Goal: Task Accomplishment & Management: Use online tool/utility

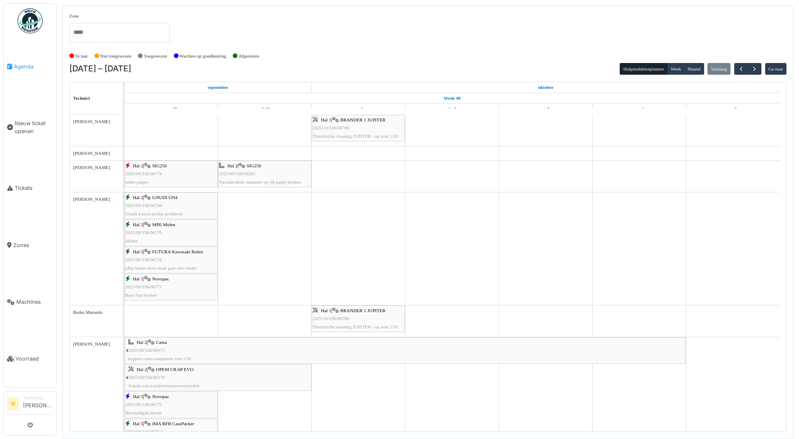
scroll to position [644, 0]
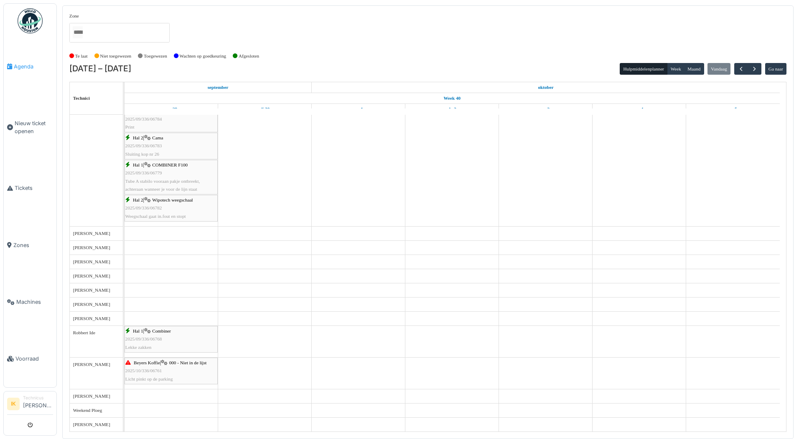
click at [24, 65] on span "Agenda" at bounding box center [33, 67] width 39 height 8
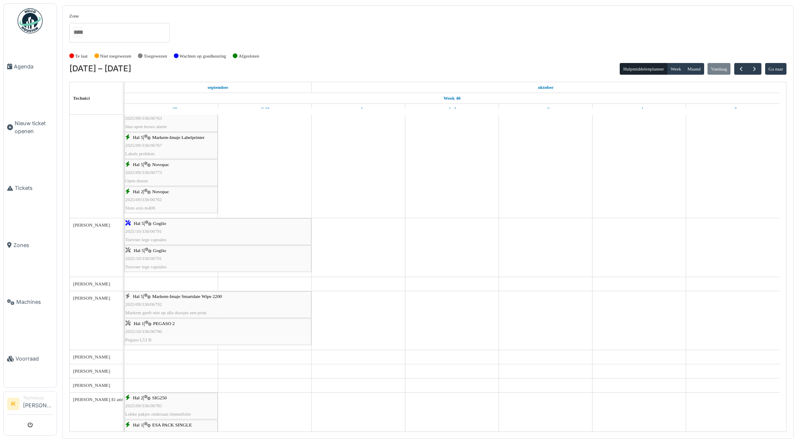
click at [161, 257] on span "2025/10/336/06791" at bounding box center [143, 258] width 37 height 5
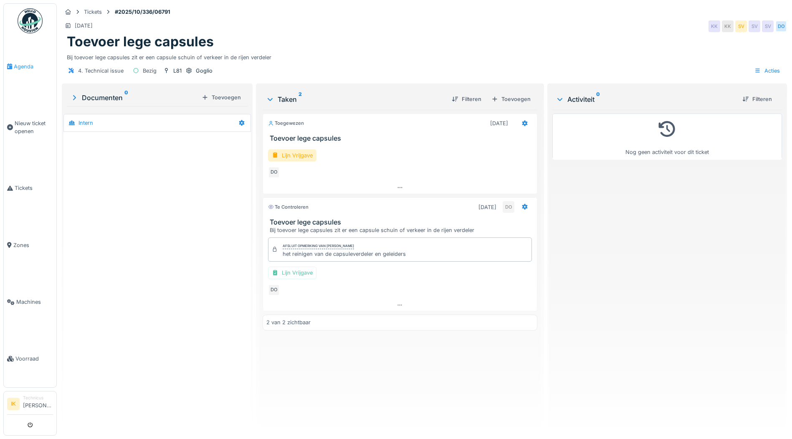
click at [19, 64] on span "Agenda" at bounding box center [33, 67] width 39 height 8
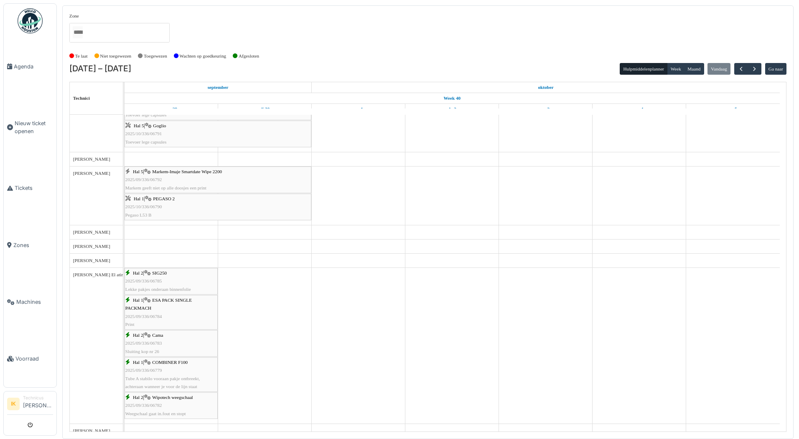
scroll to position [501, 0]
click at [147, 207] on span "2025/10/336/06790" at bounding box center [143, 206] width 37 height 5
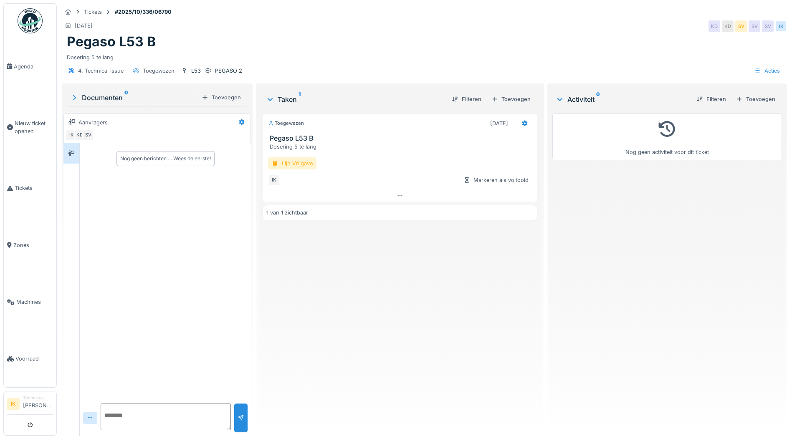
click at [284, 161] on div "Lijn Vrijgave" at bounding box center [292, 163] width 48 height 12
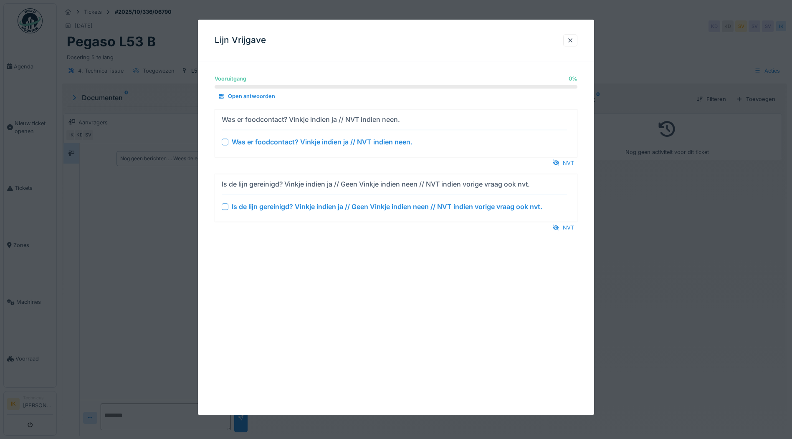
click at [226, 140] on div at bounding box center [225, 142] width 7 height 7
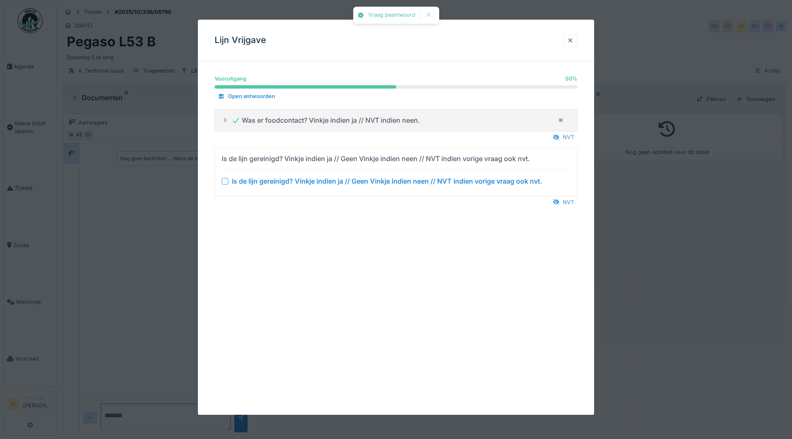
click at [226, 183] on div at bounding box center [225, 181] width 7 height 7
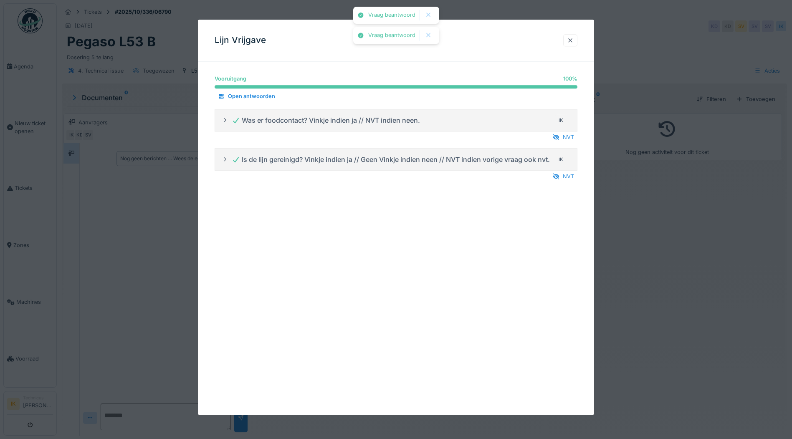
click at [570, 41] on div at bounding box center [570, 40] width 7 height 8
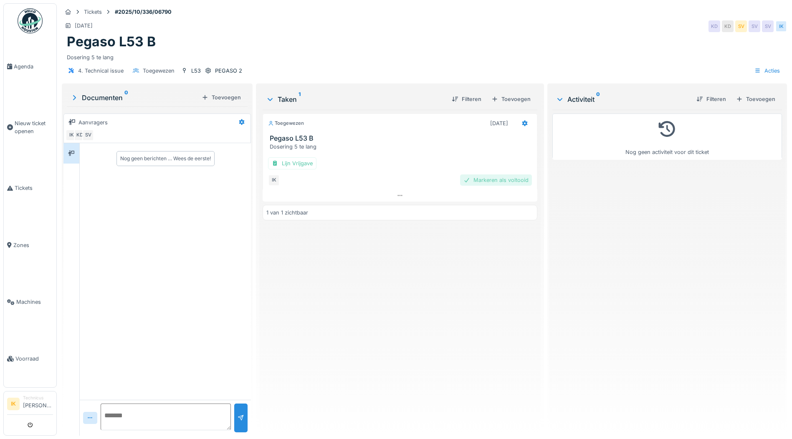
click at [495, 180] on div "Markeren als voltooid" at bounding box center [496, 180] width 72 height 11
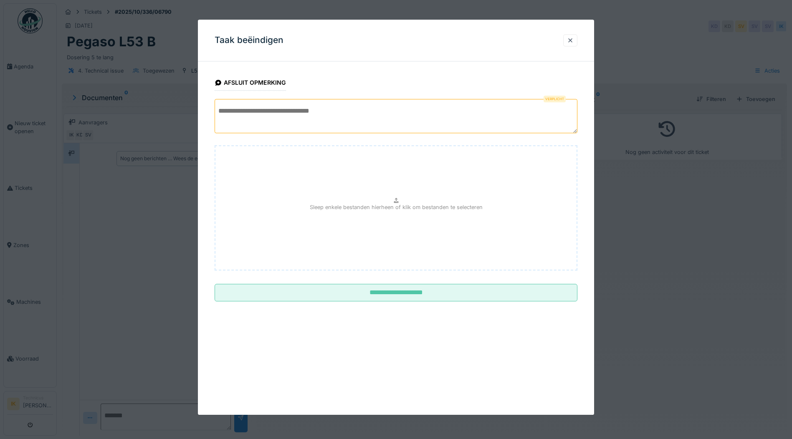
click at [241, 111] on textarea at bounding box center [396, 116] width 363 height 34
click at [495, 109] on textarea "**********" at bounding box center [396, 116] width 363 height 34
click at [284, 111] on textarea "**********" at bounding box center [396, 116] width 363 height 34
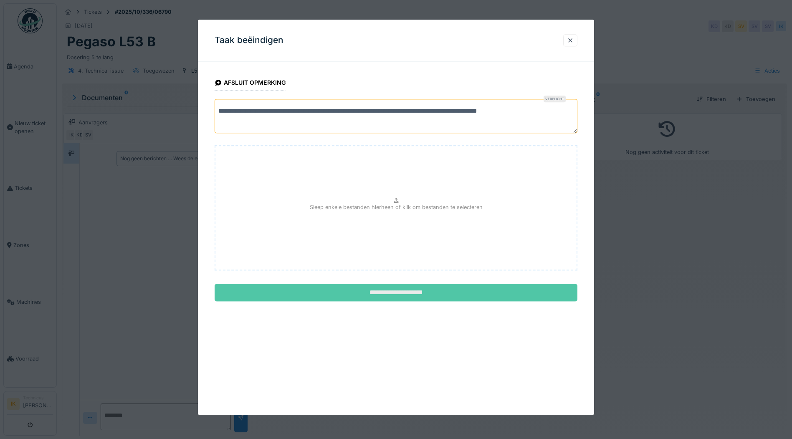
type textarea "**********"
click at [379, 292] on input "**********" at bounding box center [396, 293] width 363 height 18
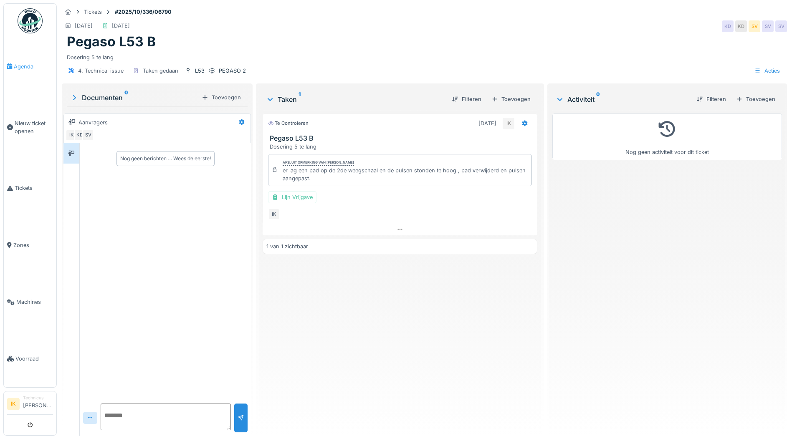
click at [20, 66] on span "Agenda" at bounding box center [33, 67] width 39 height 8
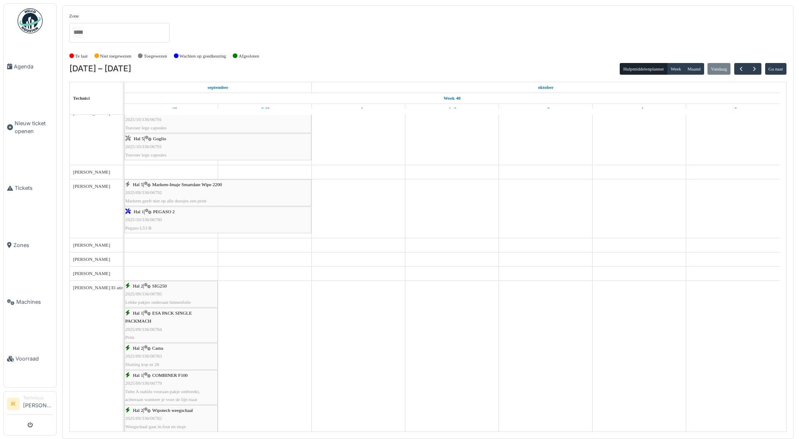
scroll to position [501, 0]
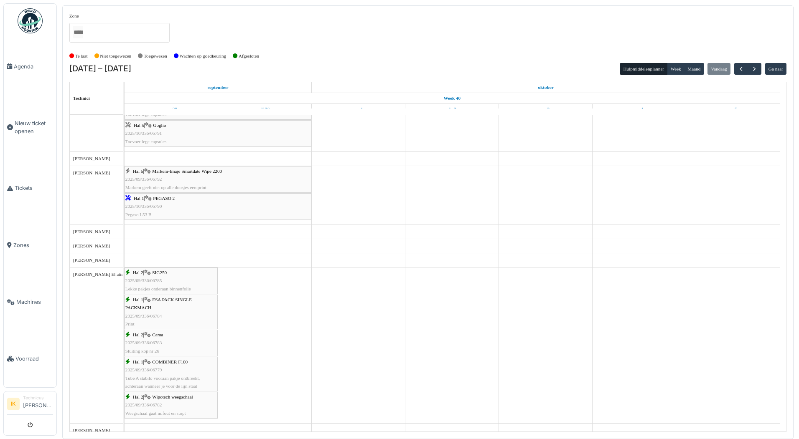
click at [156, 180] on span "2025/09/336/06792" at bounding box center [143, 179] width 37 height 5
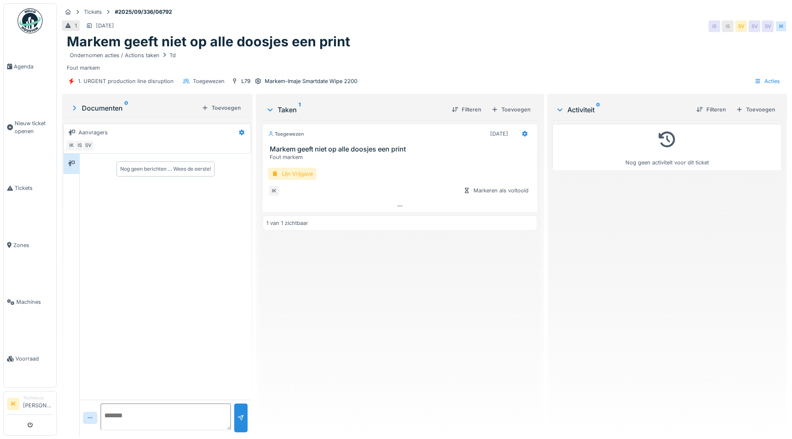
click at [294, 175] on div "Lijn Vrijgave" at bounding box center [292, 174] width 48 height 12
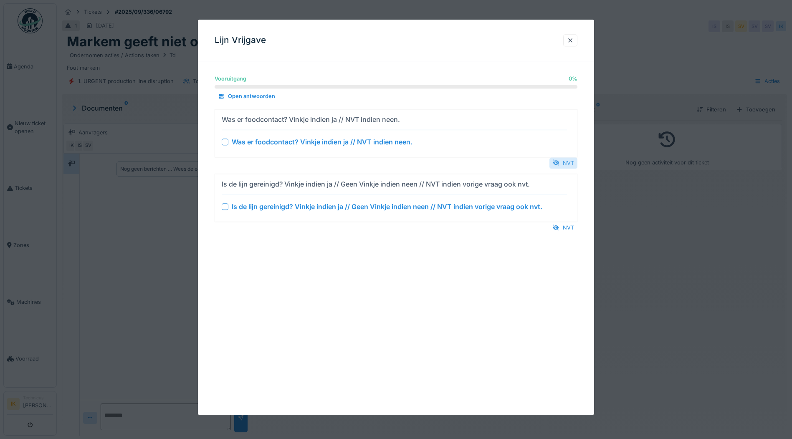
click at [565, 162] on div "NVT" at bounding box center [564, 162] width 28 height 11
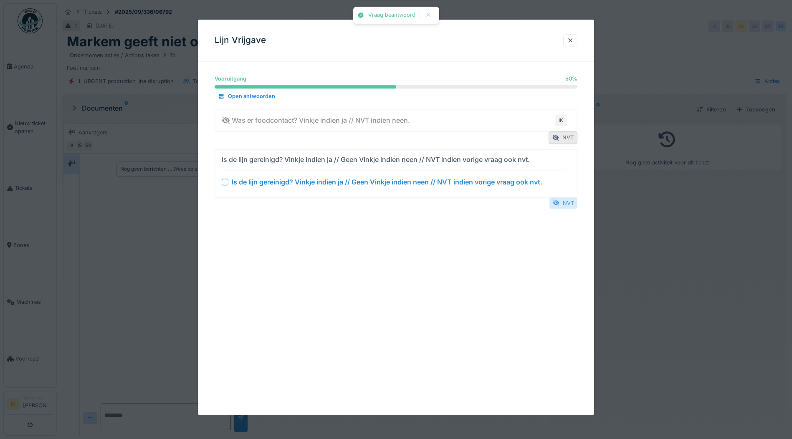
click at [564, 206] on div "NVT" at bounding box center [564, 203] width 28 height 11
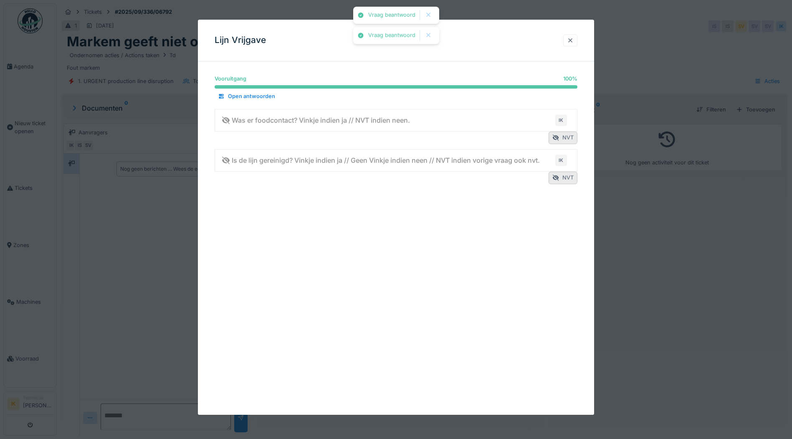
click at [574, 40] on div at bounding box center [570, 40] width 7 height 8
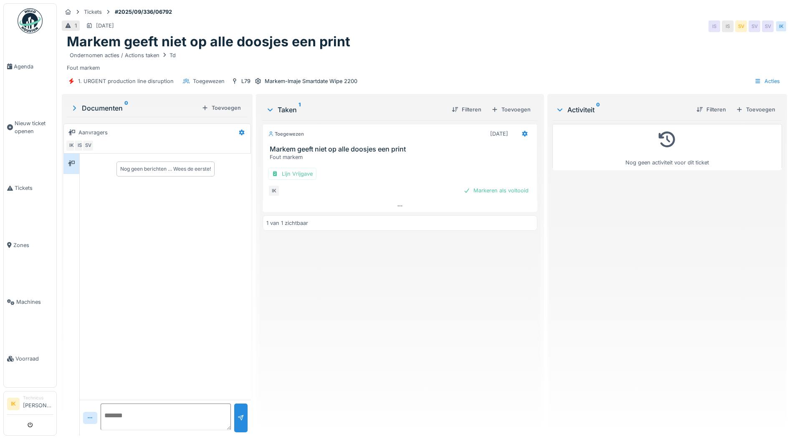
drag, startPoint x: 505, startPoint y: 190, endPoint x: 492, endPoint y: 189, distance: 12.6
click at [504, 190] on div "Markeren als voltooid" at bounding box center [496, 190] width 72 height 11
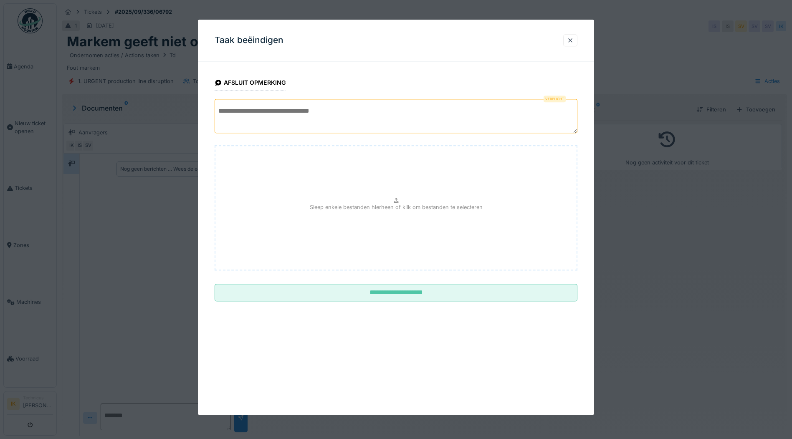
click at [239, 113] on textarea at bounding box center [396, 116] width 363 height 34
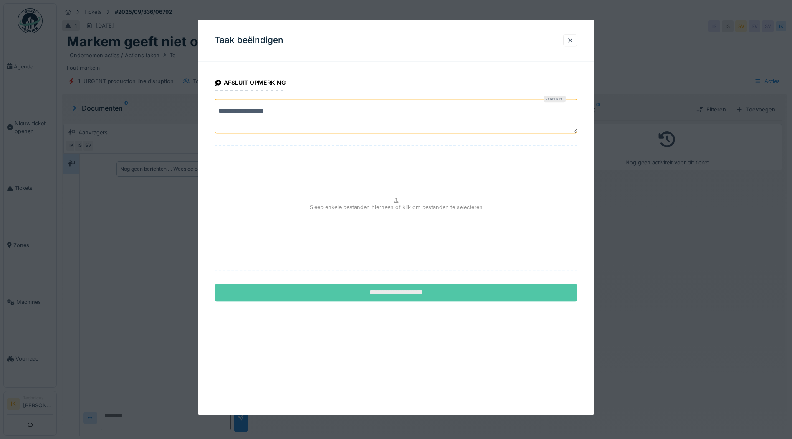
type textarea "**********"
click at [391, 294] on input "**********" at bounding box center [396, 293] width 363 height 18
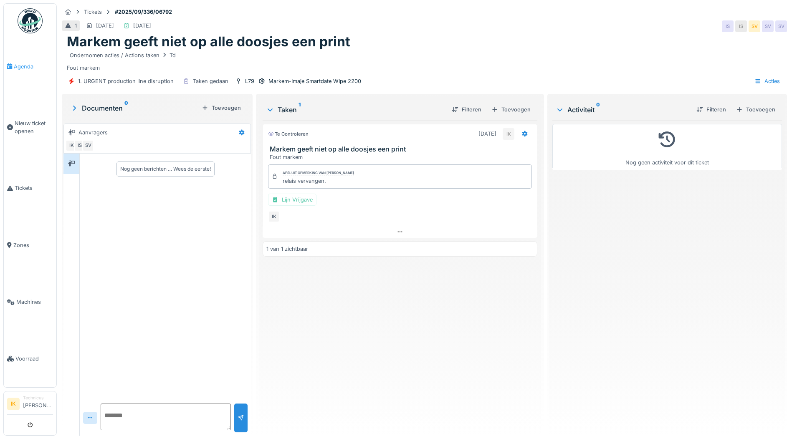
click at [18, 65] on span "Agenda" at bounding box center [33, 67] width 39 height 8
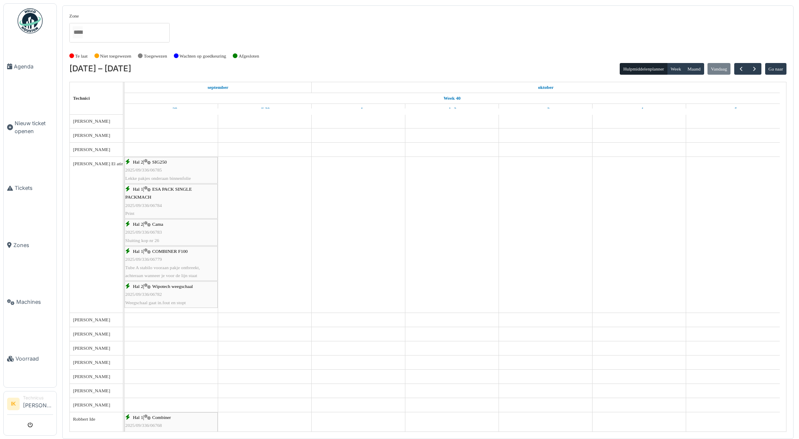
scroll to position [629, 0]
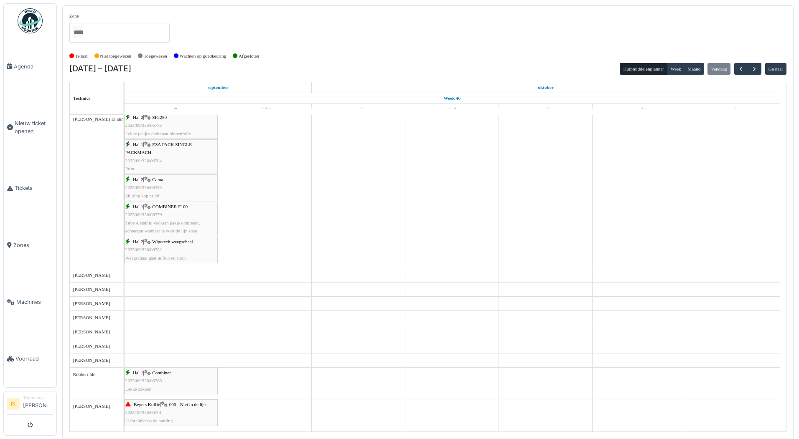
click at [170, 246] on div "Hal 2 | Wipotech weegschaal 2025/09/336/06782 Weegschaal gaat in.fout en stopt" at bounding box center [170, 250] width 91 height 24
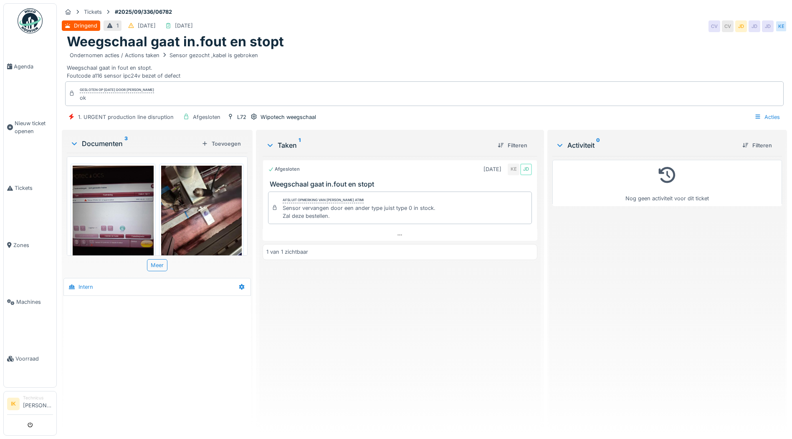
click at [196, 226] on img at bounding box center [201, 220] width 81 height 108
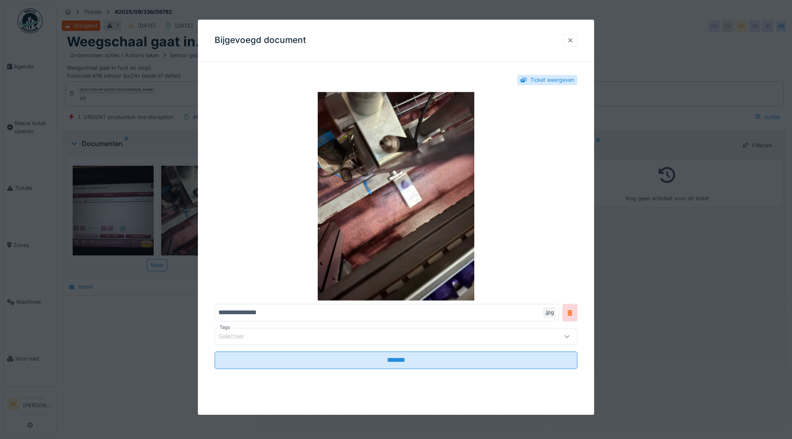
click at [573, 41] on div at bounding box center [570, 40] width 7 height 8
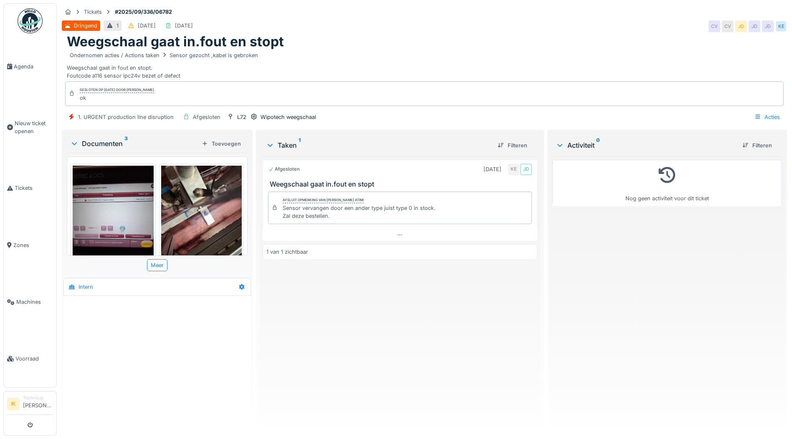
click at [106, 216] on img at bounding box center [113, 220] width 81 height 108
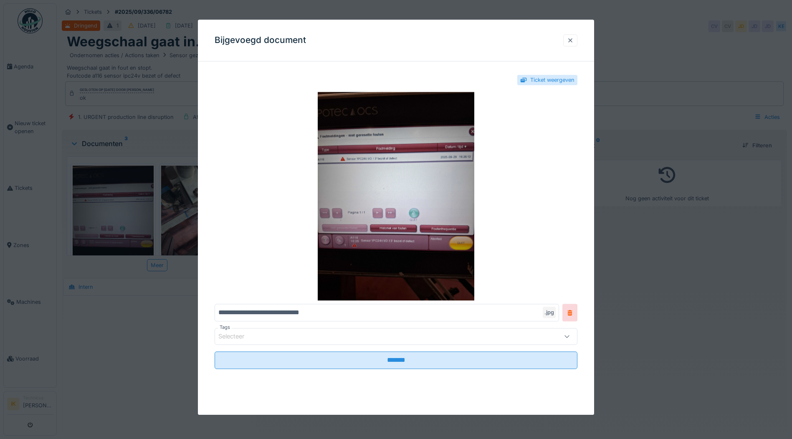
click at [572, 38] on div at bounding box center [570, 40] width 7 height 8
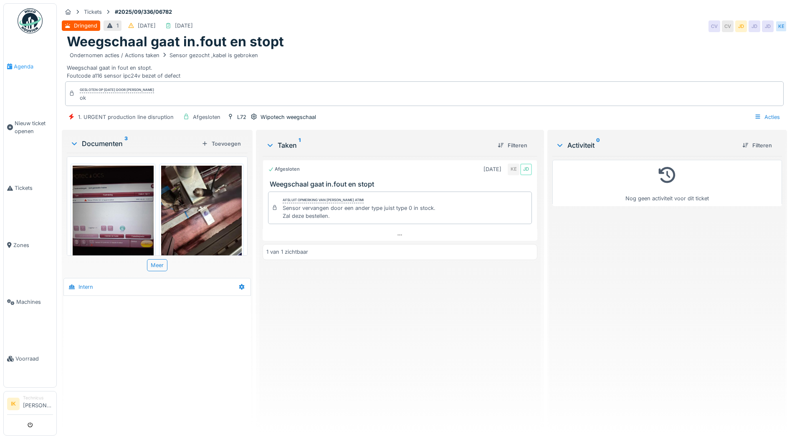
click at [25, 66] on span "Agenda" at bounding box center [33, 67] width 39 height 8
